Goal: Task Accomplishment & Management: Manage account settings

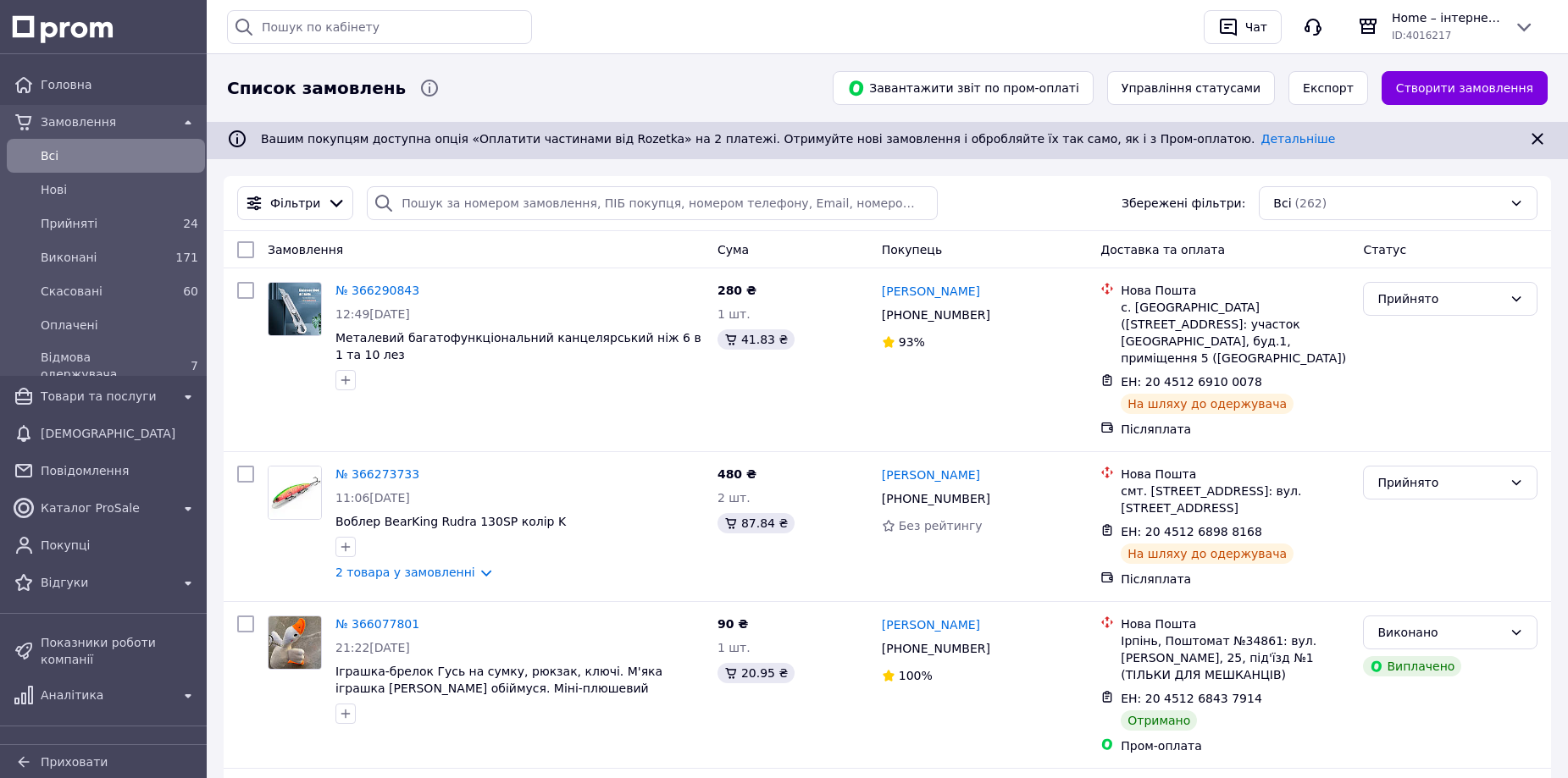
click at [1018, 189] on div "Фільтри Збережені фільтри: Всі (262)" at bounding box center [887, 203] width 1314 height 34
click at [1045, 213] on div "Фільтри Збережені фільтри: Всі (262)" at bounding box center [887, 203] width 1314 height 34
